Goal: Understand process/instructions

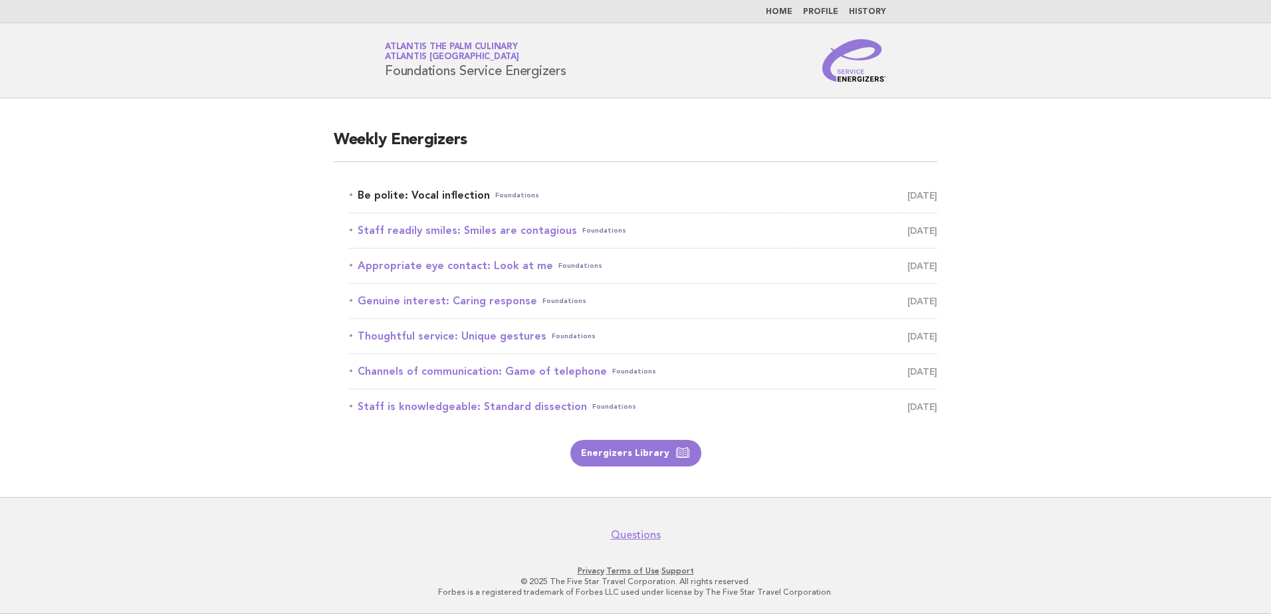
click at [378, 200] on link "Be polite: Vocal inflection Foundations [DATE]" at bounding box center [644, 195] width 588 height 19
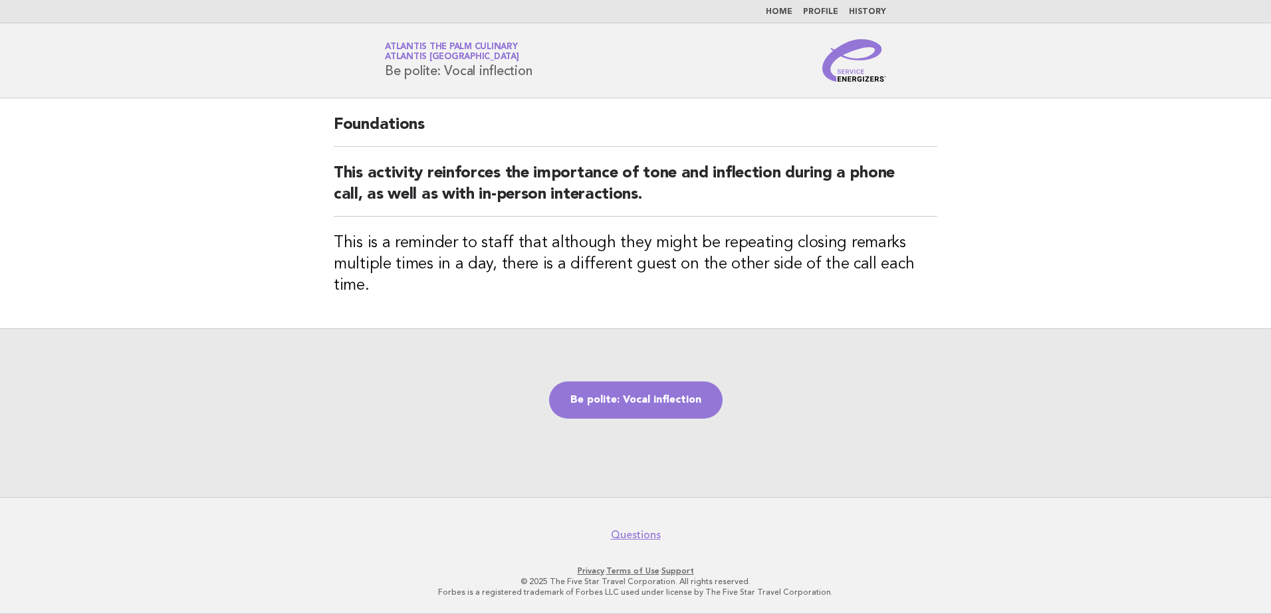
drag, startPoint x: 1179, startPoint y: 1, endPoint x: 1094, endPoint y: 438, distance: 445.5
click at [1094, 438] on div "Be polite: Vocal inflection" at bounding box center [635, 412] width 1271 height 169
click at [718, 393] on link "Be polite: Vocal inflection" at bounding box center [635, 399] width 173 height 37
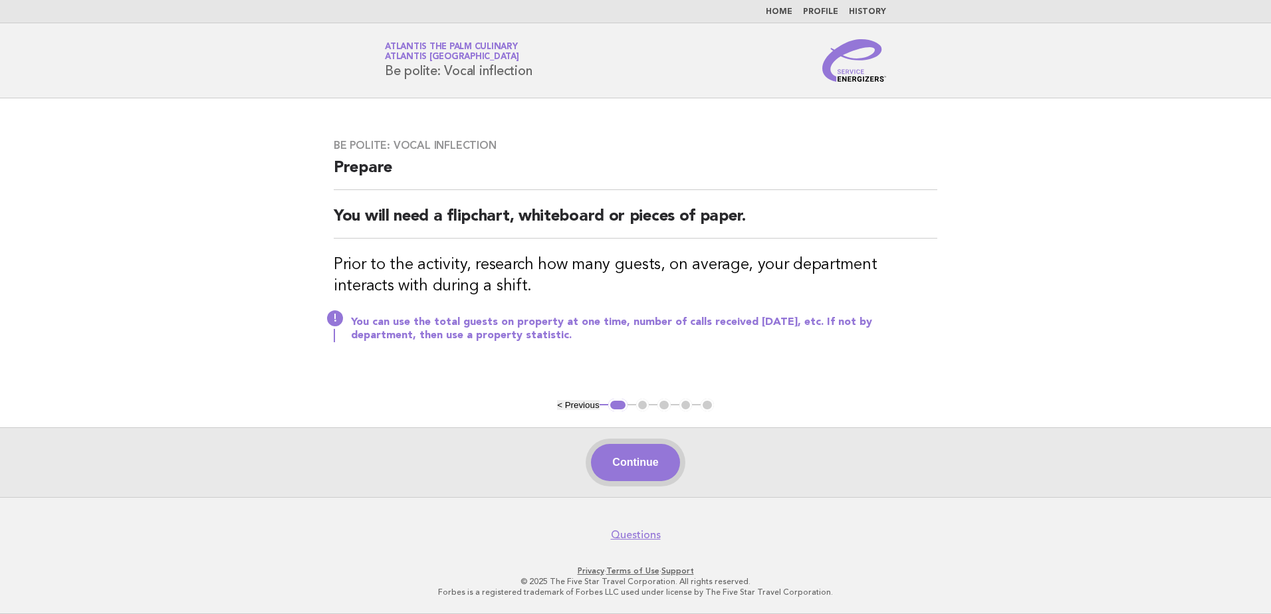
click at [625, 464] on button "Continue" at bounding box center [635, 462] width 88 height 37
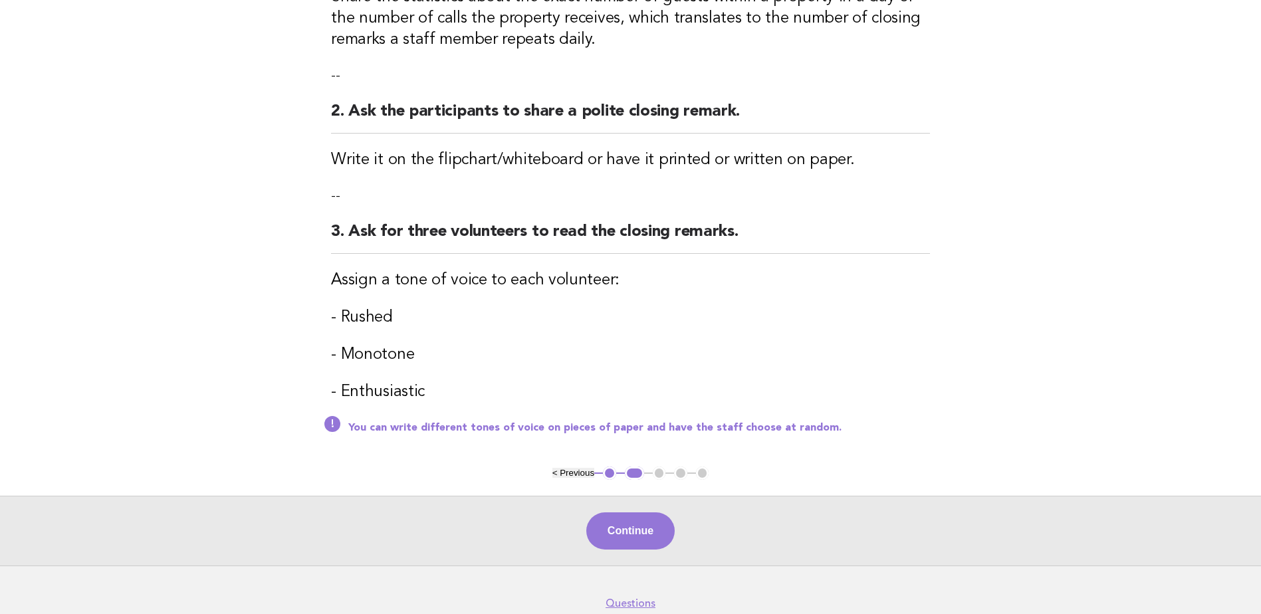
scroll to position [266, 0]
click at [623, 530] on button "Continue" at bounding box center [630, 529] width 88 height 37
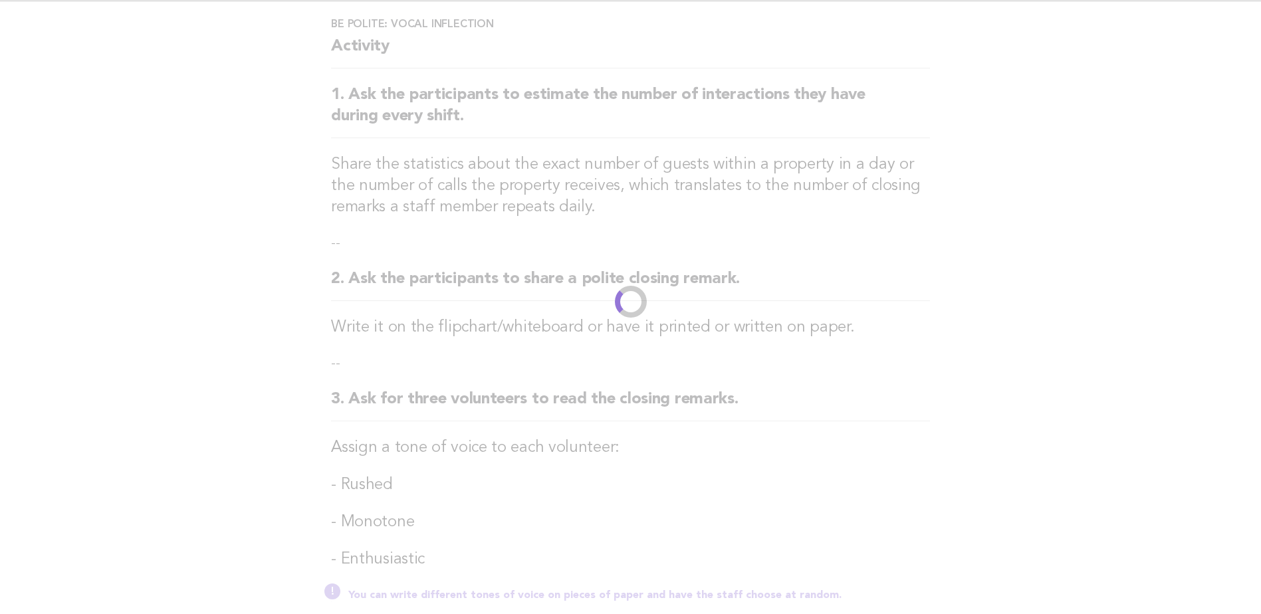
scroll to position [0, 0]
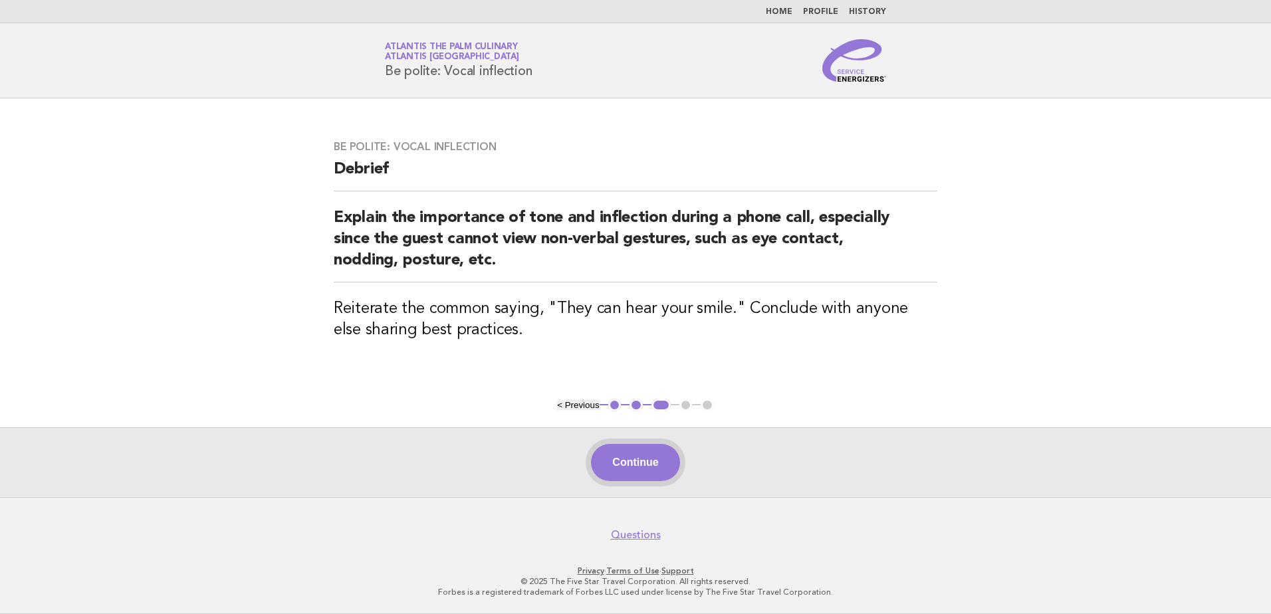
click at [623, 469] on button "Continue" at bounding box center [635, 462] width 88 height 37
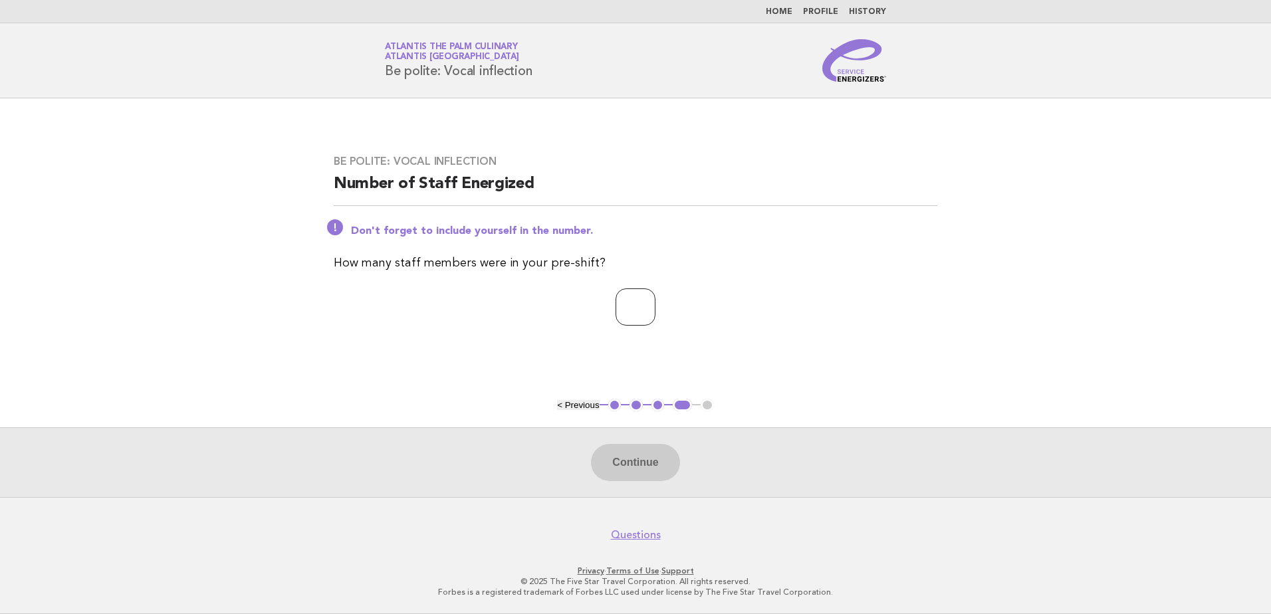
click at [642, 311] on input "number" at bounding box center [635, 306] width 40 height 37
click at [655, 305] on input "*" at bounding box center [635, 306] width 40 height 37
type input "*"
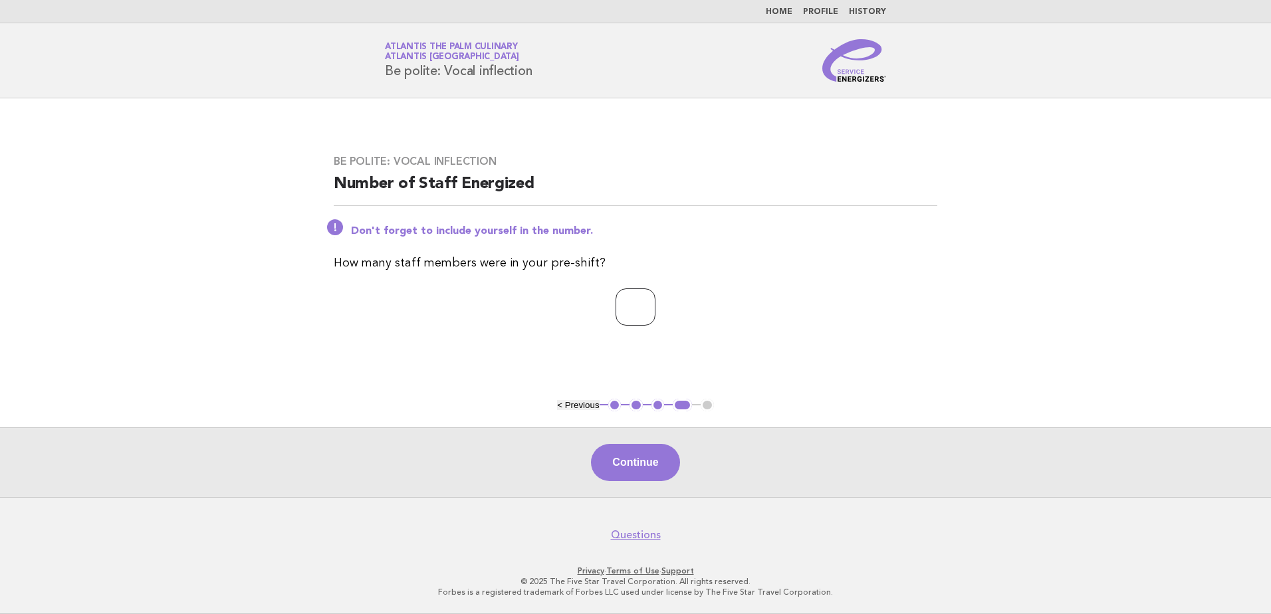
click at [655, 305] on input "*" at bounding box center [635, 306] width 40 height 37
click at [613, 455] on button "Continue" at bounding box center [635, 462] width 88 height 37
